Goal: Task Accomplishment & Management: Use online tool/utility

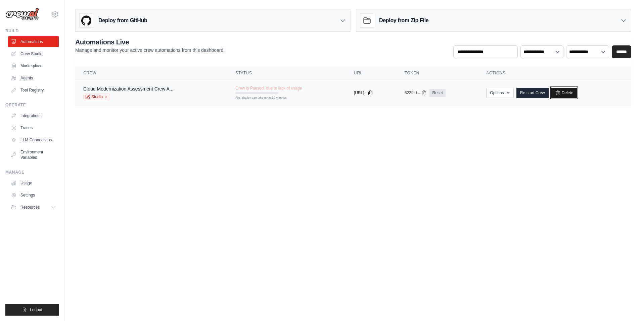
click at [571, 91] on link "Delete" at bounding box center [565, 93] width 26 height 10
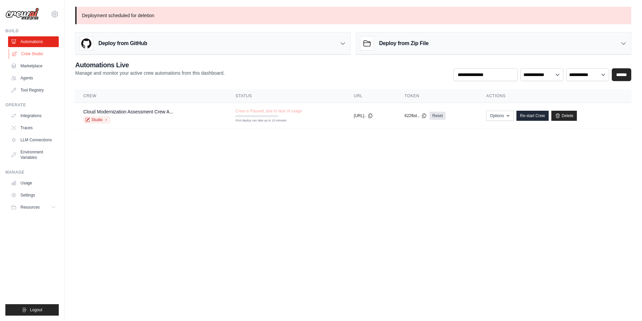
click at [33, 55] on link "Crew Studio" at bounding box center [34, 53] width 51 height 11
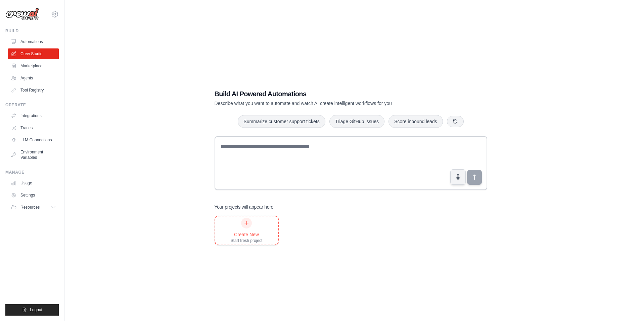
click at [251, 227] on div "Create New Start fresh project" at bounding box center [247, 230] width 32 height 26
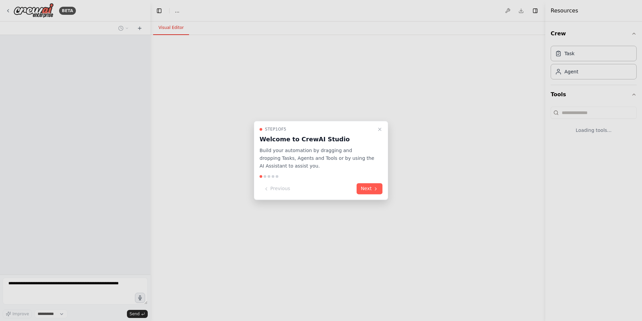
select select "****"
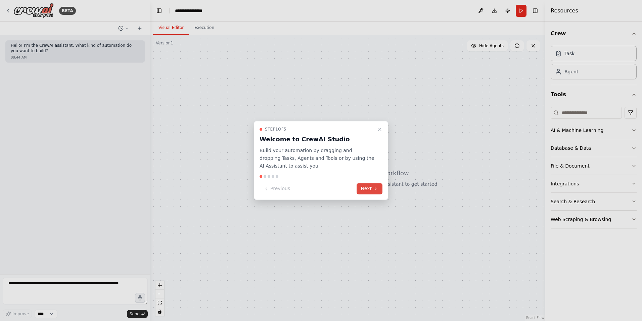
click at [370, 186] on button "Next" at bounding box center [370, 188] width 26 height 11
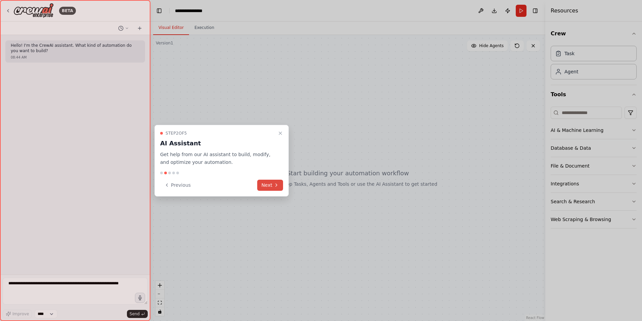
click at [280, 184] on button "Next" at bounding box center [270, 184] width 26 height 11
click at [280, 184] on div at bounding box center [321, 160] width 642 height 321
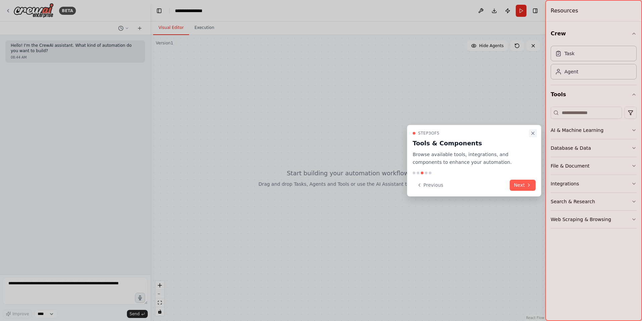
click at [531, 133] on icon "Close walkthrough" at bounding box center [533, 132] width 5 height 5
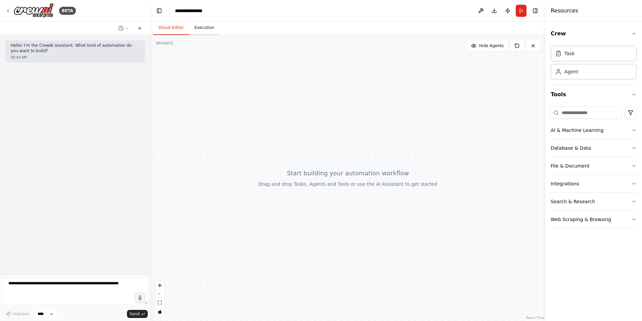
click at [201, 32] on button "Execution" at bounding box center [204, 28] width 31 height 14
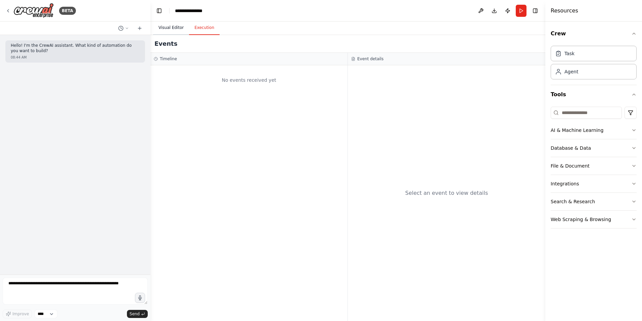
click at [177, 31] on button "Visual Editor" at bounding box center [171, 28] width 36 height 14
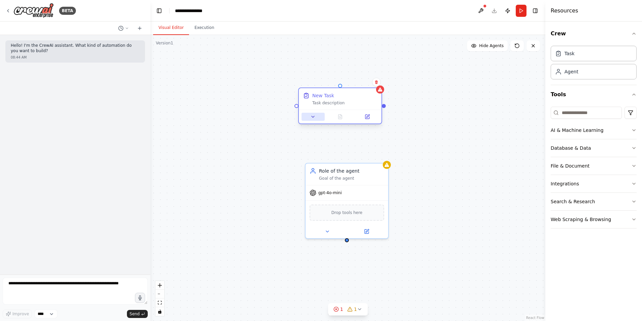
drag, startPoint x: 293, startPoint y: 118, endPoint x: 307, endPoint y: 118, distance: 14.1
click at [310, 118] on icon at bounding box center [312, 116] width 5 height 5
drag, startPoint x: 378, startPoint y: 109, endPoint x: 349, endPoint y: 241, distance: 135.5
click at [349, 241] on div "New Task Task description Role of the agent Goal of the agent gpt-4o-mini Drop …" at bounding box center [348, 178] width 395 height 286
click at [318, 100] on div "New Task Task description" at bounding box center [338, 98] width 65 height 13
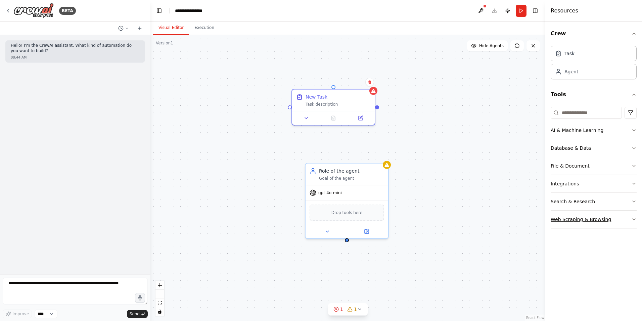
click at [634, 218] on icon "button" at bounding box center [634, 218] width 5 height 5
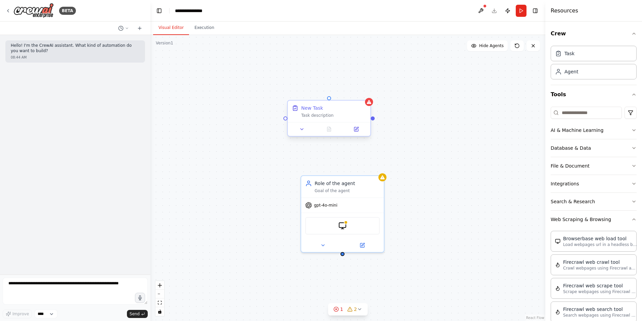
drag, startPoint x: 377, startPoint y: 108, endPoint x: 373, endPoint y: 120, distance: 13.2
click at [373, 120] on div "New Task Task description Role of the agent Goal of the agent gpt-4o-mini Brows…" at bounding box center [348, 178] width 395 height 286
drag, startPoint x: 373, startPoint y: 120, endPoint x: 344, endPoint y: 257, distance: 139.7
click at [344, 257] on div "New Task Task description Role of the agent Goal of the agent gpt-4o-mini Brows…" at bounding box center [348, 178] width 395 height 286
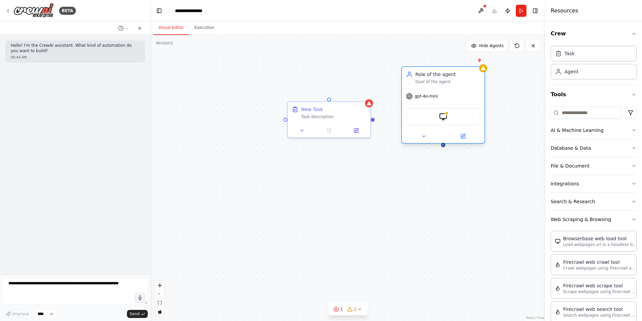
drag, startPoint x: 349, startPoint y: 186, endPoint x: 457, endPoint y: 81, distance: 150.2
click at [457, 81] on div "Role of the agent Goal of the agent" at bounding box center [448, 77] width 65 height 13
drag, startPoint x: 444, startPoint y: 147, endPoint x: 373, endPoint y: 122, distance: 74.4
click at [373, 122] on div "New Task Task description Role of the agent Goal of the agent gpt-4o-mini Brows…" at bounding box center [348, 178] width 395 height 286
click at [304, 130] on icon at bounding box center [301, 128] width 5 height 5
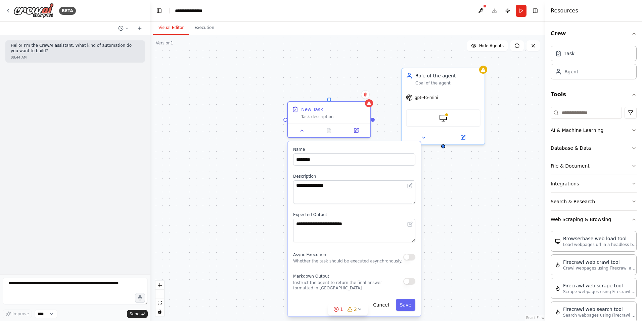
click at [409, 280] on button "button" at bounding box center [410, 281] width 12 height 7
click at [329, 160] on input "********" at bounding box center [354, 159] width 122 height 12
type input "**********"
click at [406, 306] on button "Save" at bounding box center [405, 304] width 19 height 12
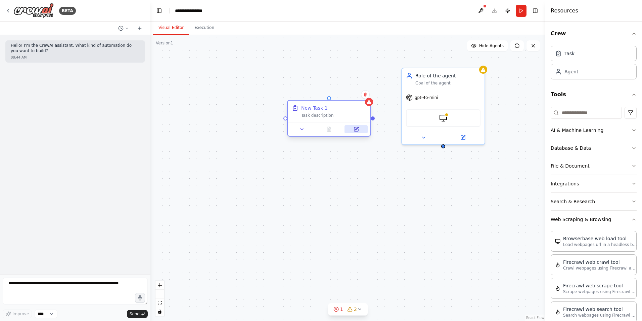
click at [355, 129] on icon at bounding box center [357, 129] width 4 height 4
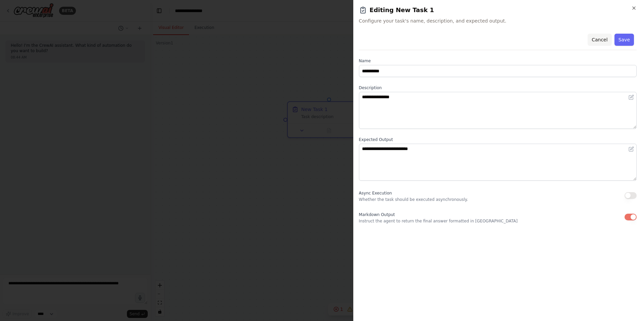
click at [603, 41] on button "Cancel" at bounding box center [600, 40] width 24 height 12
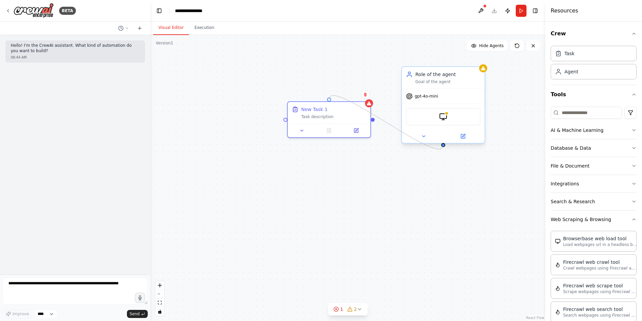
drag, startPoint x: 329, startPoint y: 98, endPoint x: 444, endPoint y: 144, distance: 123.5
click at [444, 144] on div "New Task 1 Task description Role of the agent Goal of the agent gpt-4o-mini Bro…" at bounding box center [343, 190] width 395 height 286
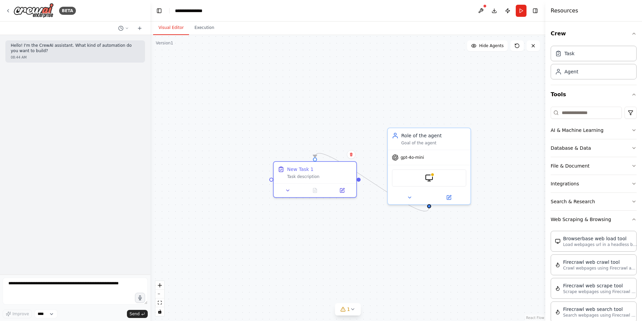
drag, startPoint x: 346, startPoint y: 138, endPoint x: 331, endPoint y: 194, distance: 57.3
click at [331, 194] on div ".deletable-edge-delete-btn { width: 20px; height: 20px; border: 0px solid #ffff…" at bounding box center [348, 178] width 395 height 286
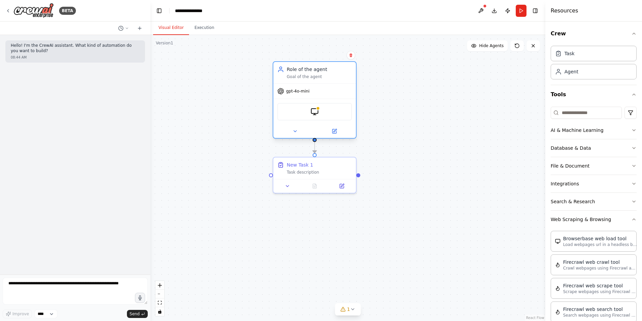
drag, startPoint x: 448, startPoint y: 145, endPoint x: 332, endPoint y: 84, distance: 131.1
click at [332, 84] on div "gpt-4o-mini" at bounding box center [315, 91] width 83 height 15
click at [329, 165] on div "New Task 1" at bounding box center [319, 163] width 65 height 7
click at [350, 151] on icon at bounding box center [351, 150] width 3 height 4
click at [335, 149] on button "Confirm" at bounding box center [332, 150] width 24 height 8
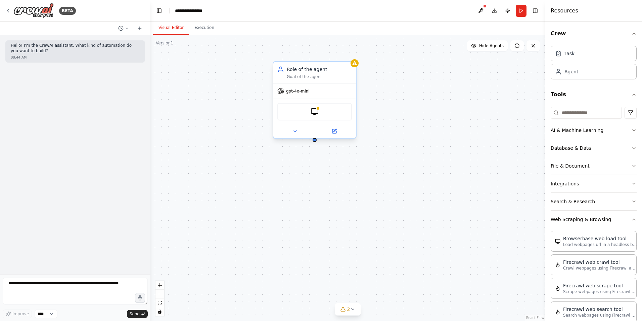
click at [342, 84] on div "gpt-4o-mini" at bounding box center [315, 91] width 83 height 15
click at [351, 57] on button at bounding box center [351, 55] width 9 height 9
click at [335, 57] on button "Confirm" at bounding box center [332, 55] width 24 height 8
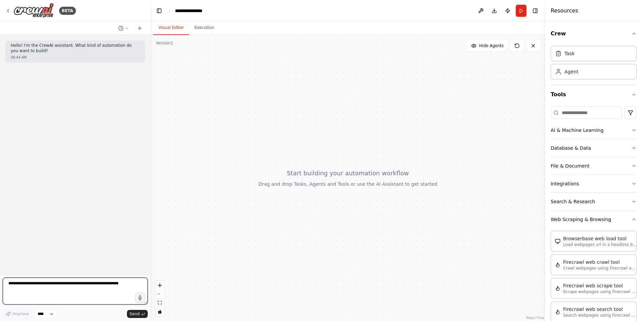
click at [109, 284] on textarea at bounding box center [75, 290] width 145 height 27
